Goal: Transaction & Acquisition: Purchase product/service

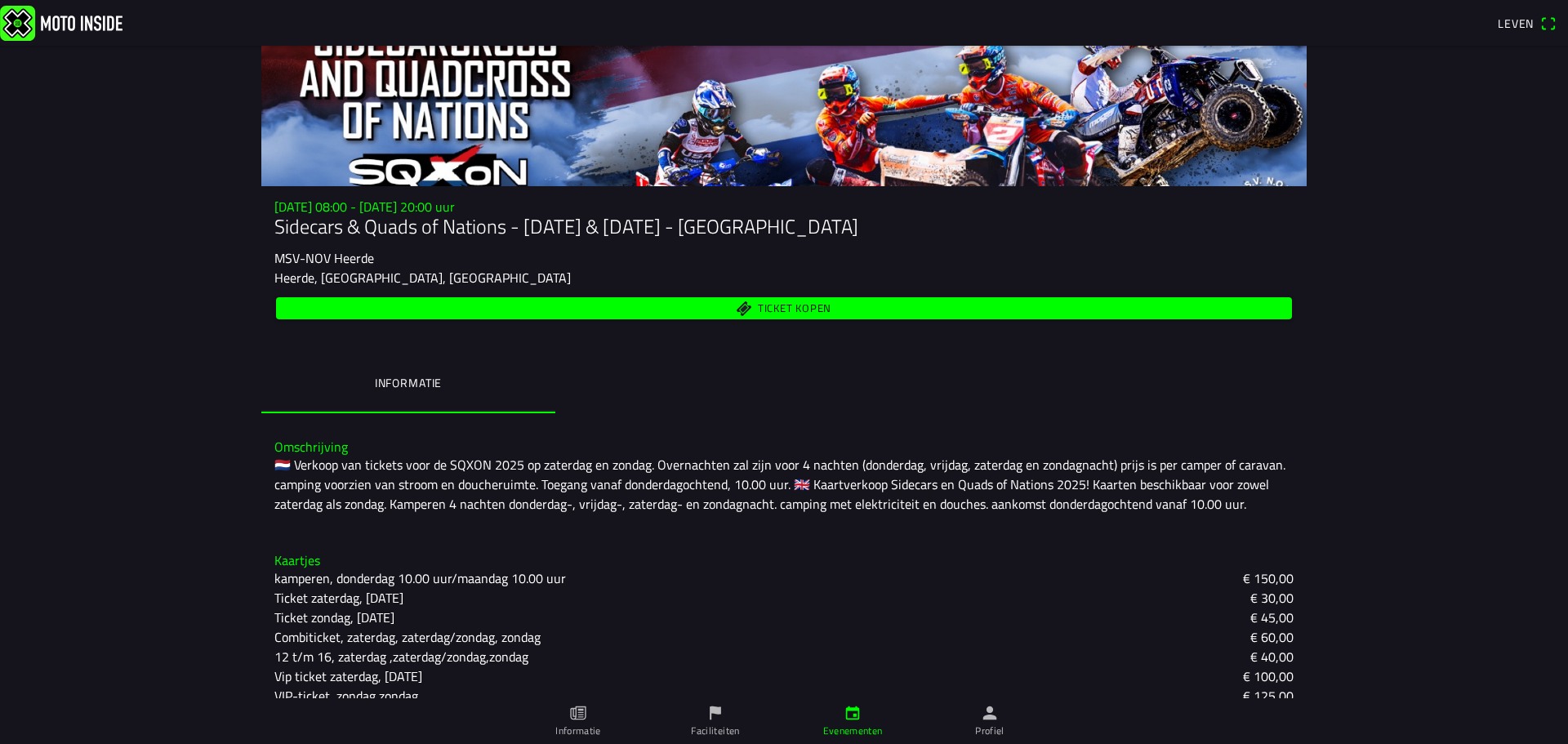
scroll to position [123, 0]
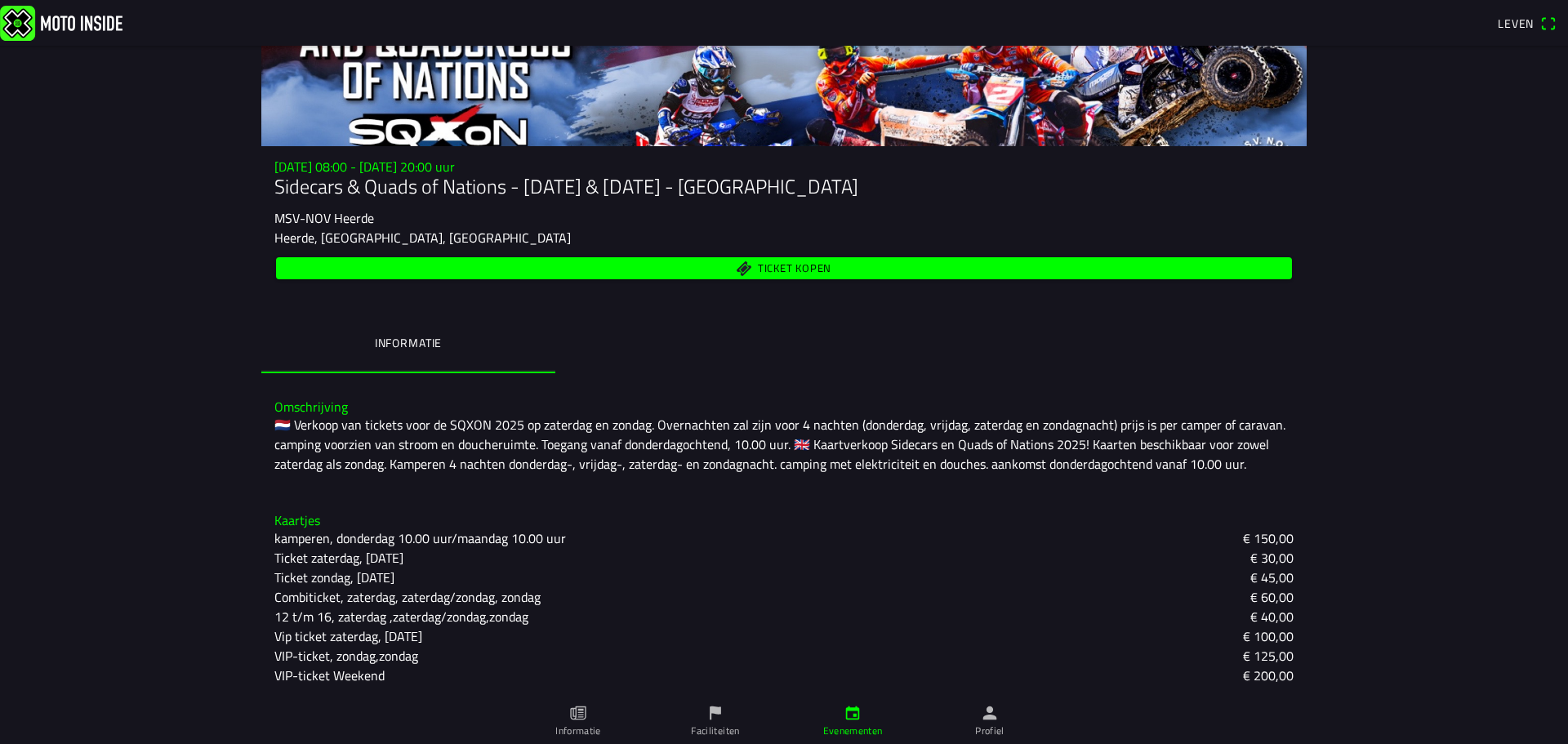
click at [778, 269] on font "Ticket kopen" at bounding box center [794, 268] width 74 height 16
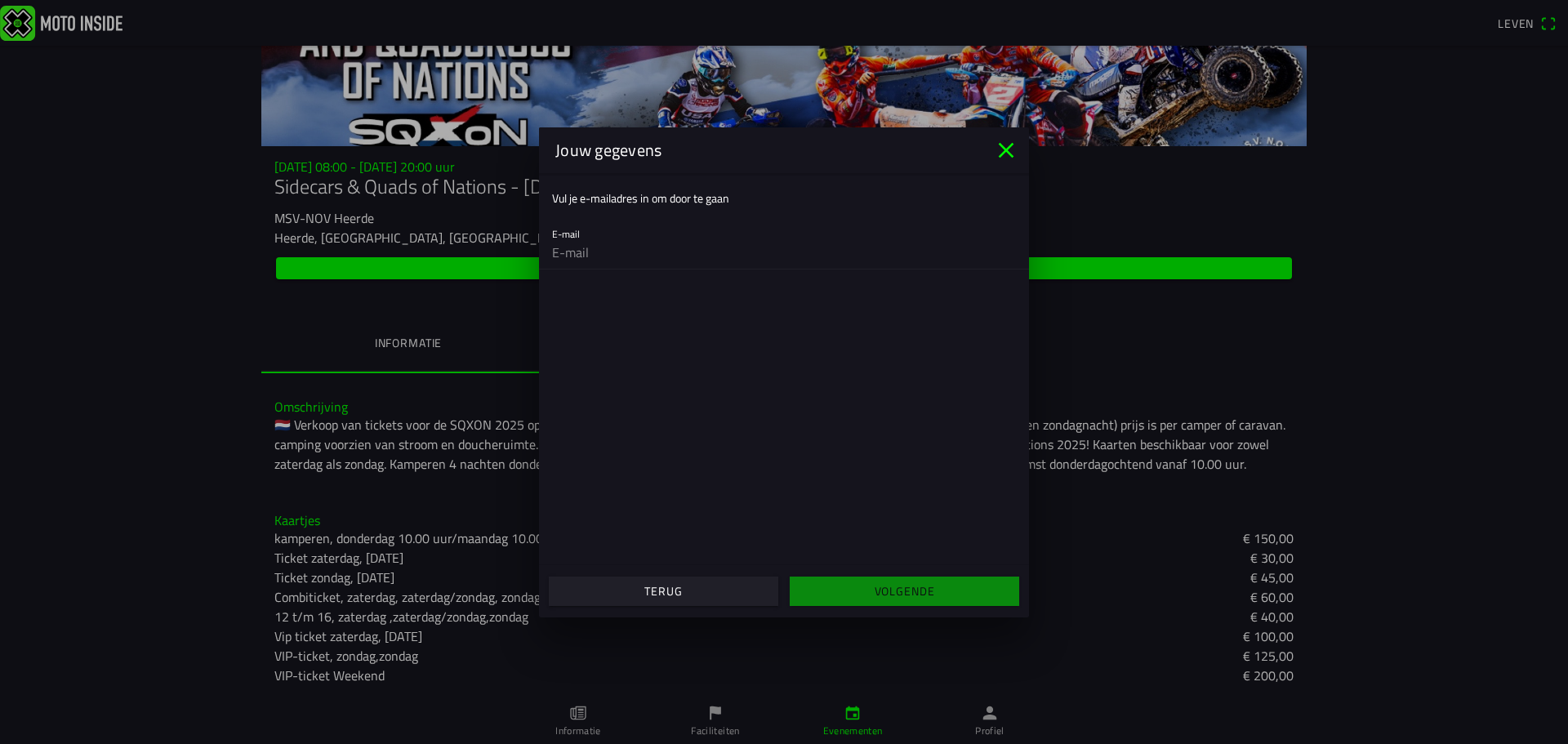
click at [662, 596] on font "Terug" at bounding box center [662, 591] width 37 height 17
